Goal: Navigation & Orientation: Find specific page/section

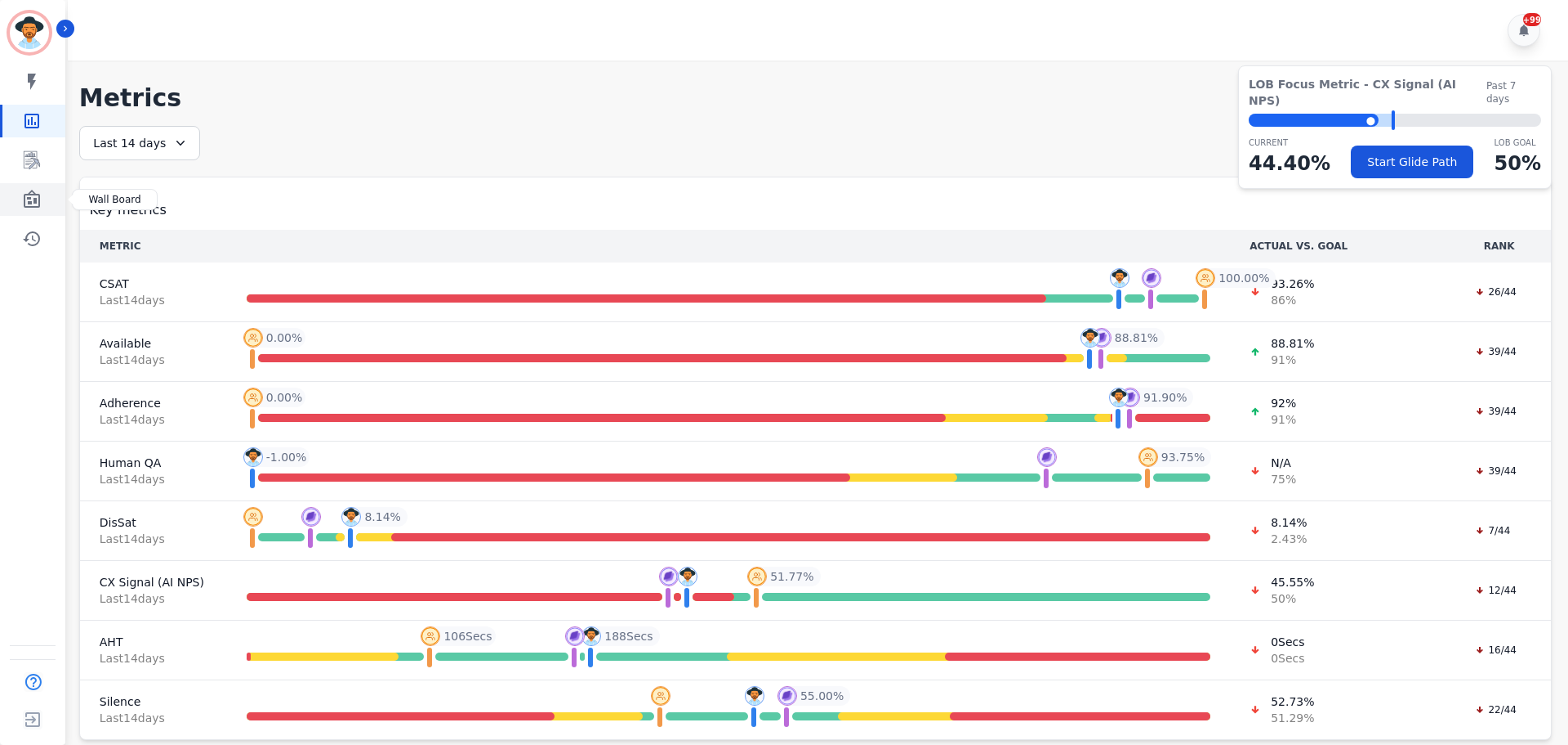
click at [51, 204] on link "Sidebar" at bounding box center [34, 199] width 63 height 33
